Goal: Task Accomplishment & Management: Find specific page/section

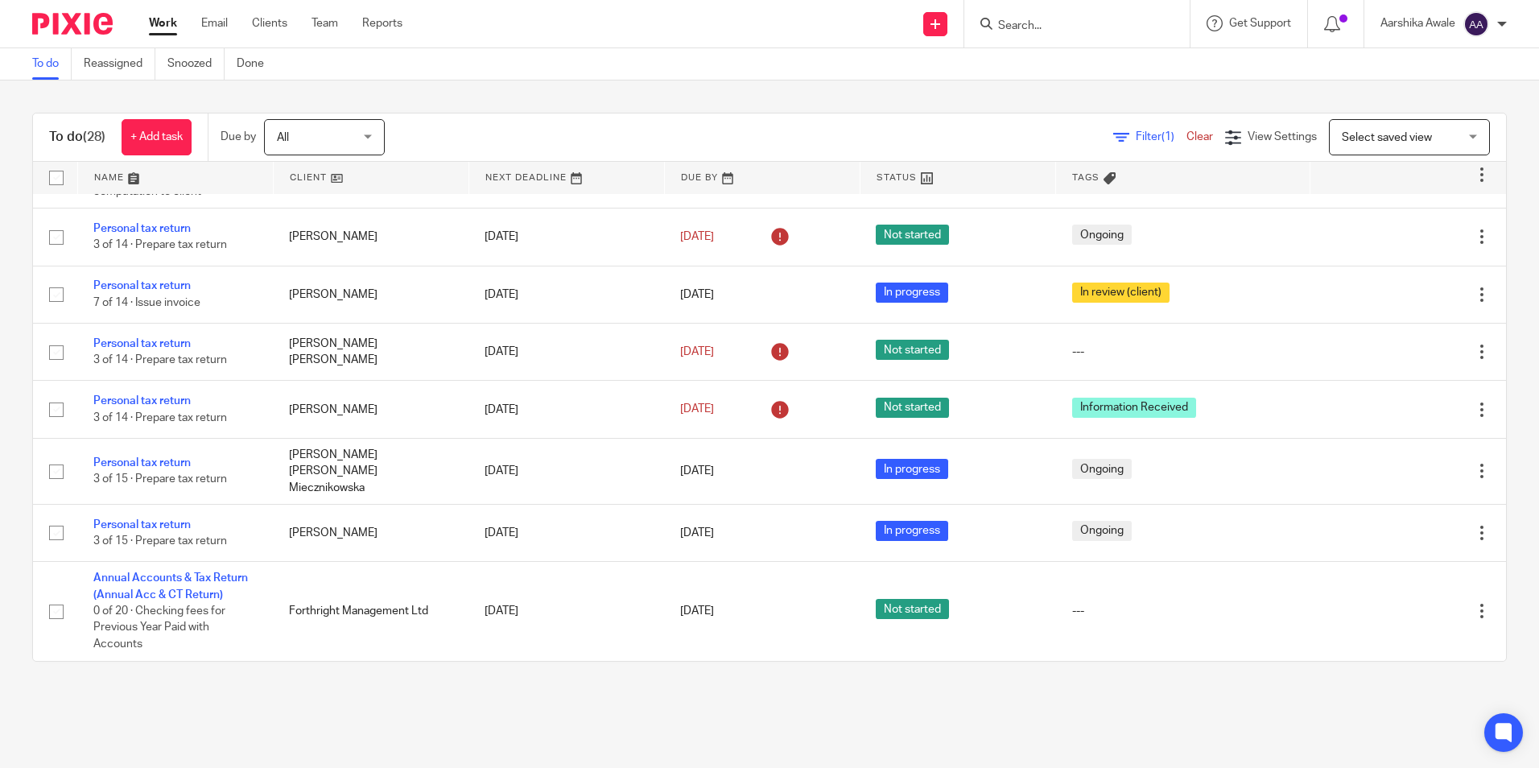
scroll to position [1672, 0]
click at [1033, 28] on input "Search" at bounding box center [1069, 26] width 145 height 14
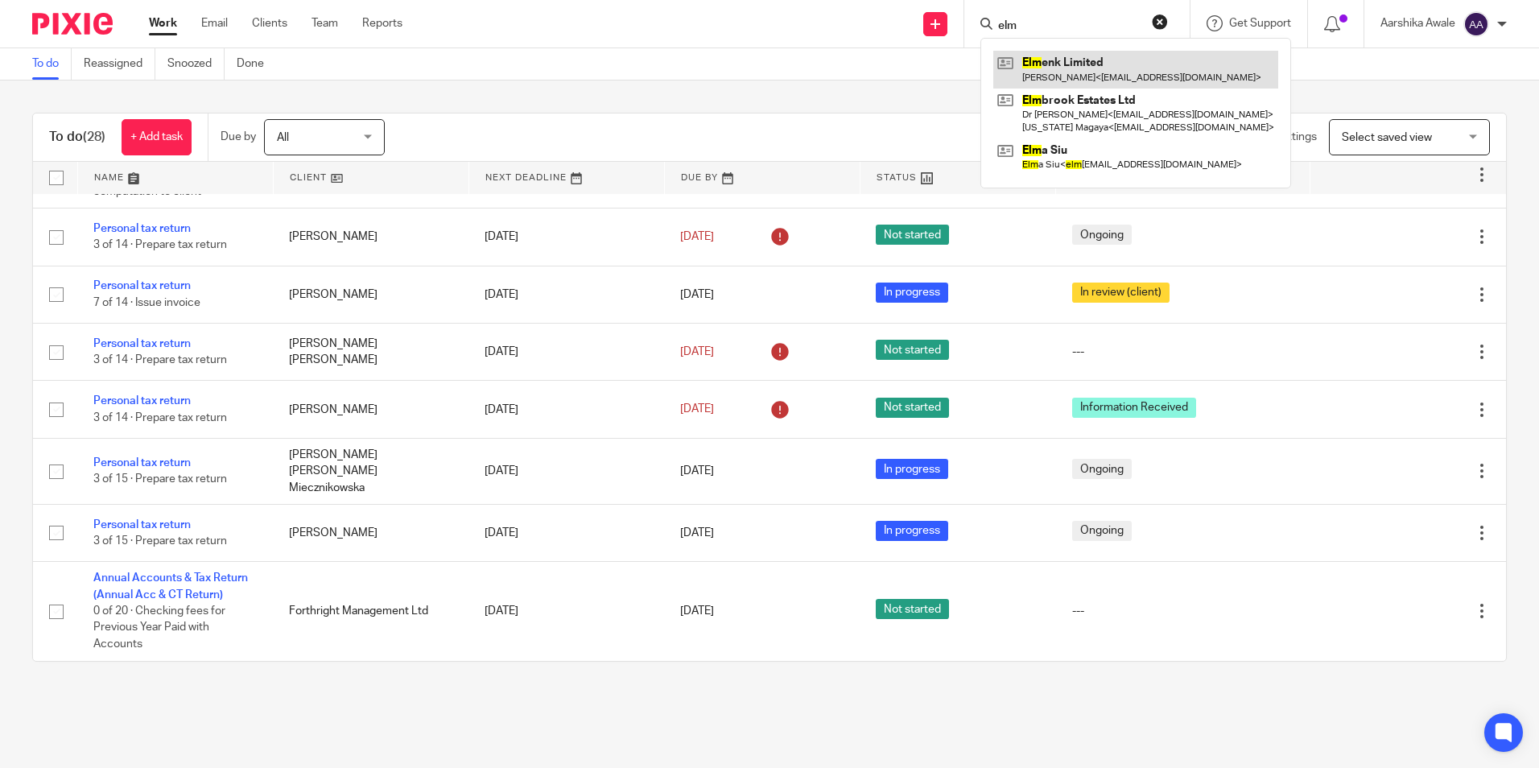
type input "elm"
click at [1067, 75] on link at bounding box center [1135, 69] width 285 height 37
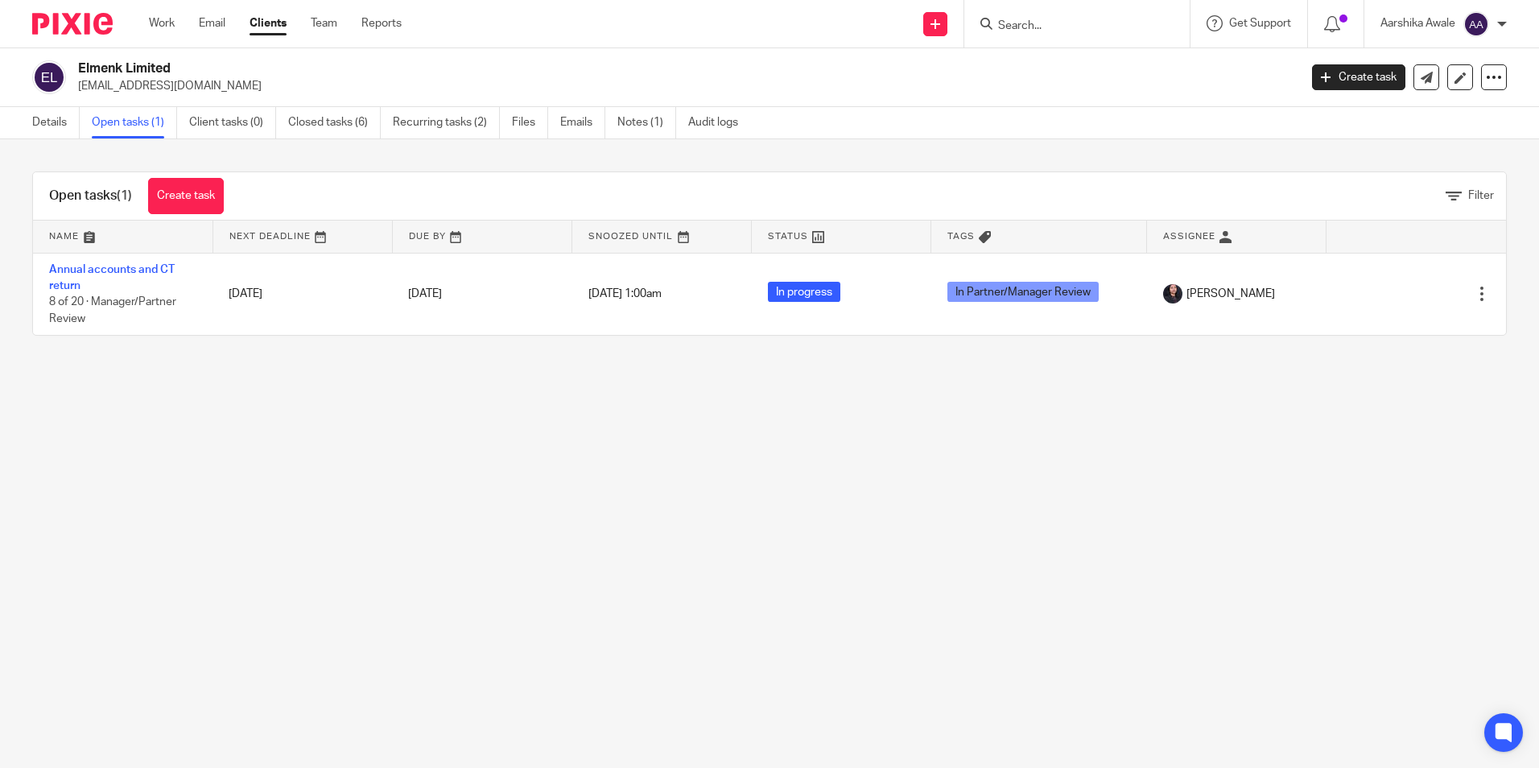
click at [90, 10] on div at bounding box center [66, 23] width 133 height 47
click at [82, 16] on img at bounding box center [72, 24] width 80 height 22
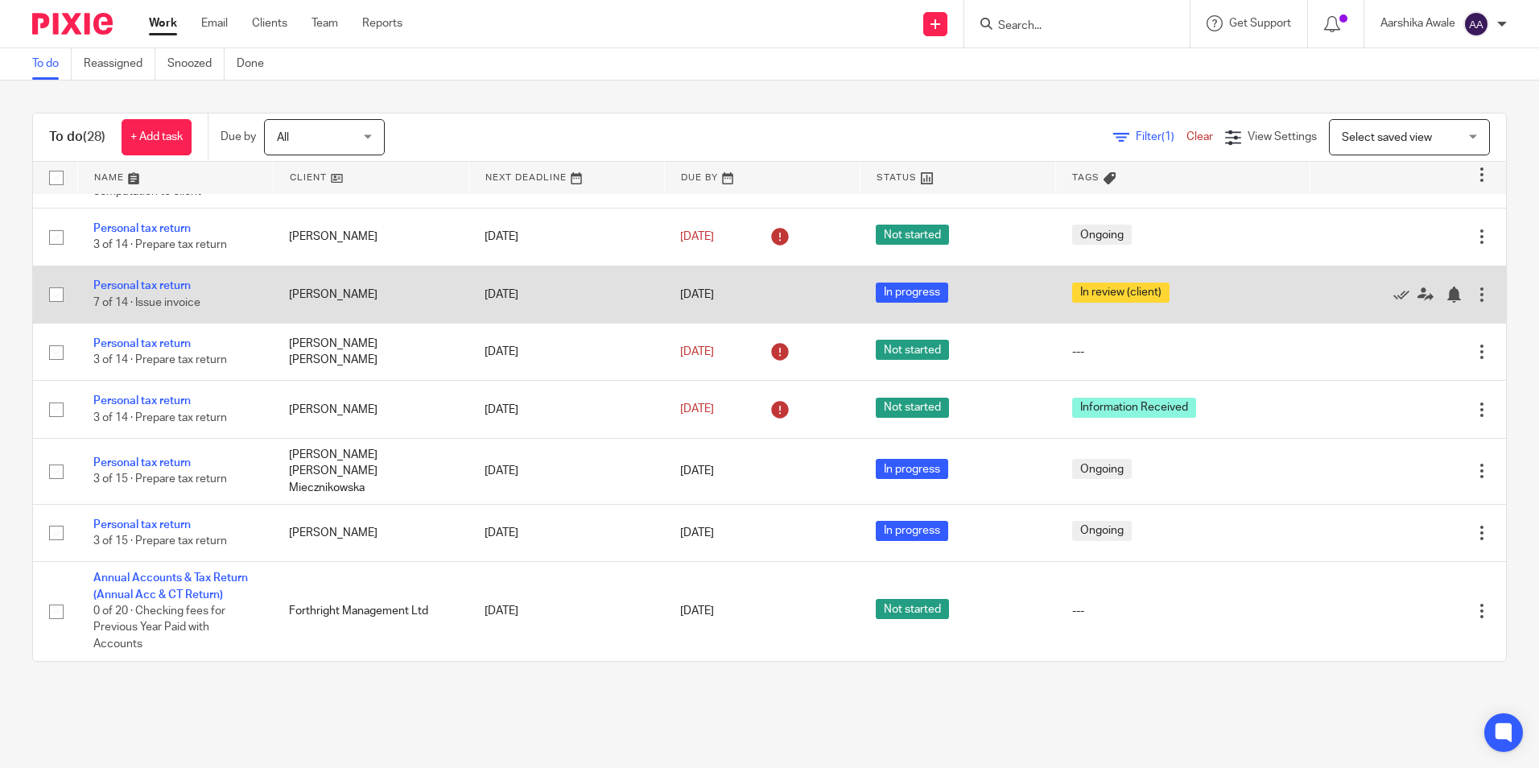
scroll to position [1511, 0]
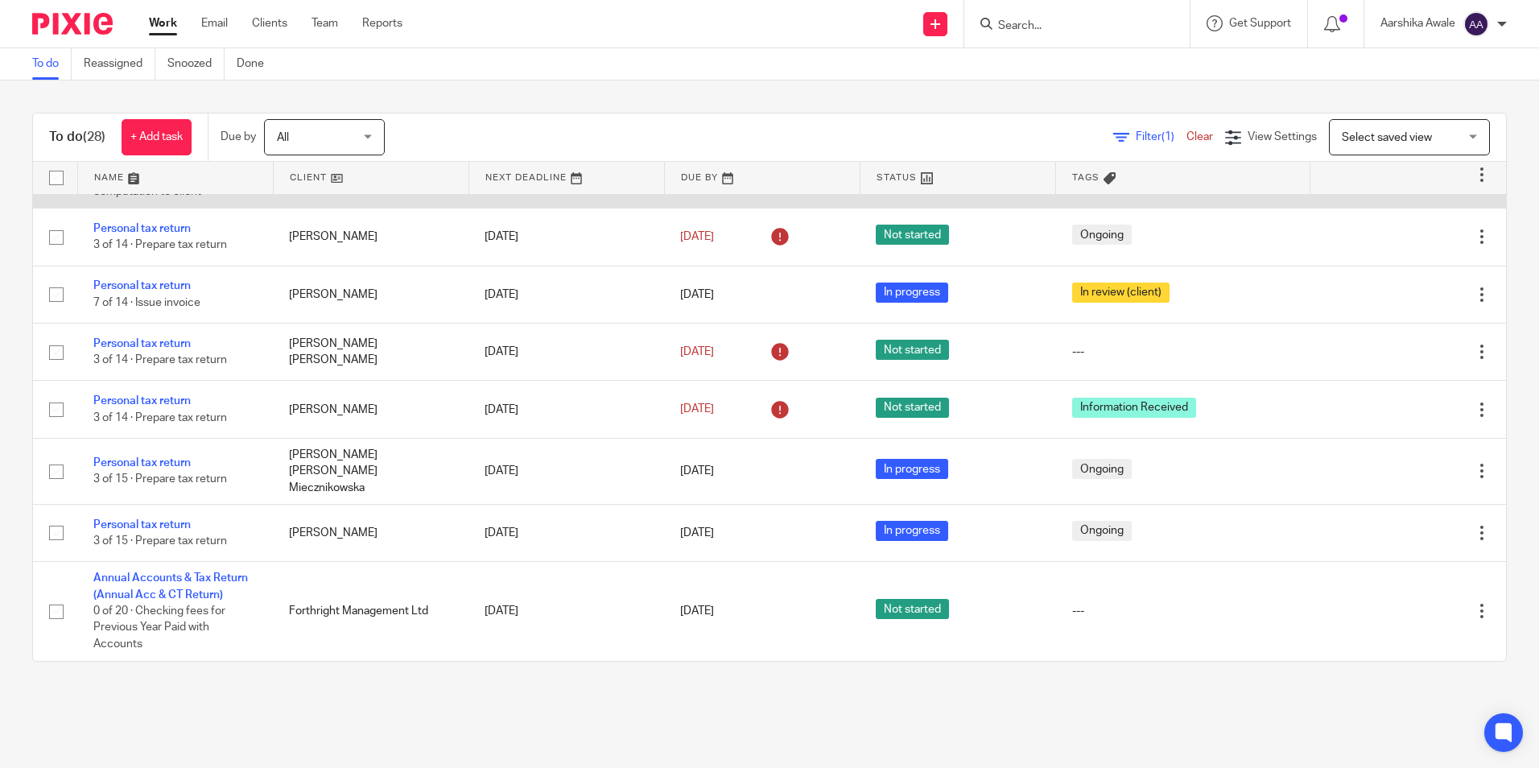
click at [139, 164] on link "Personal tax return" at bounding box center [141, 158] width 97 height 11
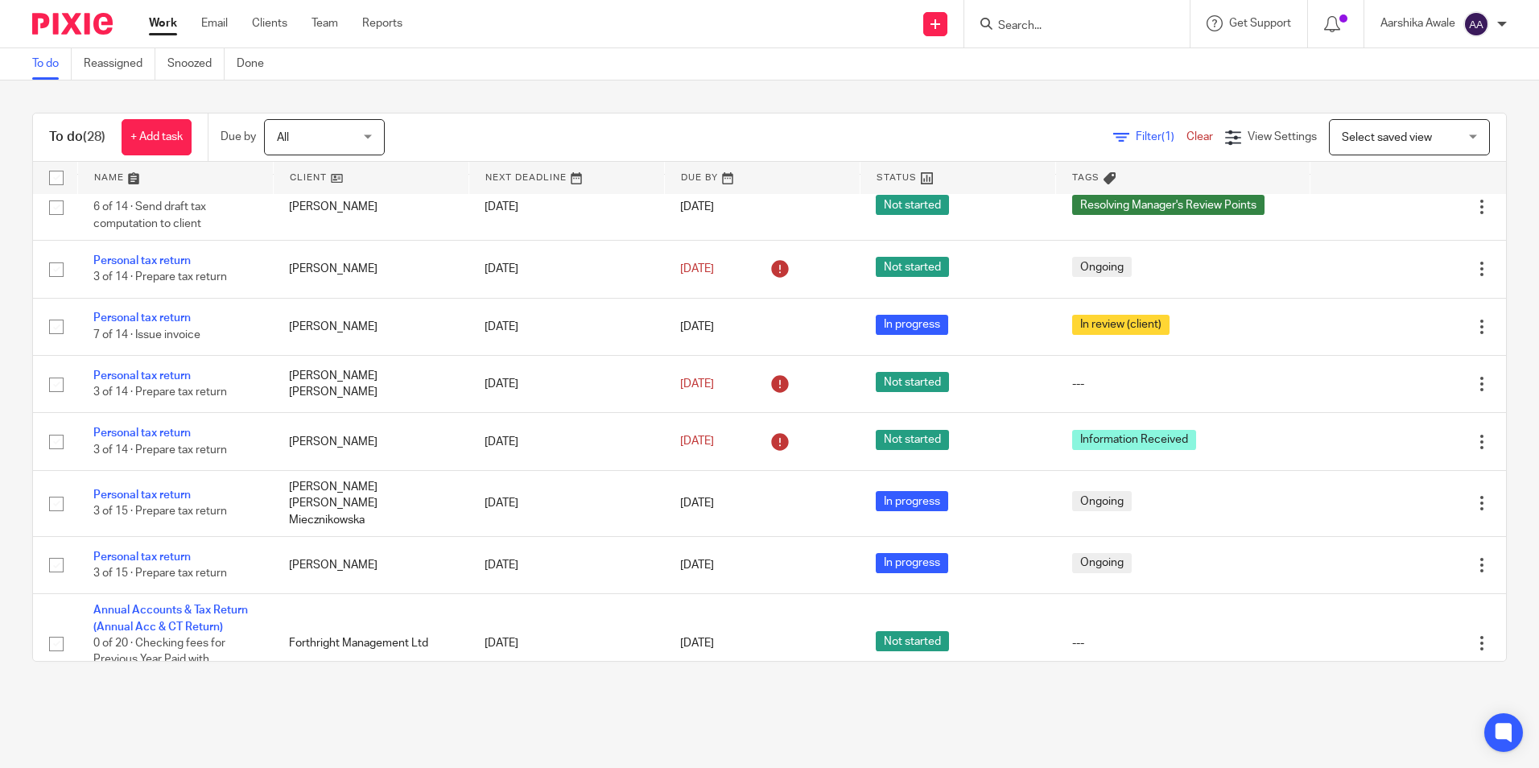
scroll to position [1449, 0]
